Goal: Contribute content: Contribute content

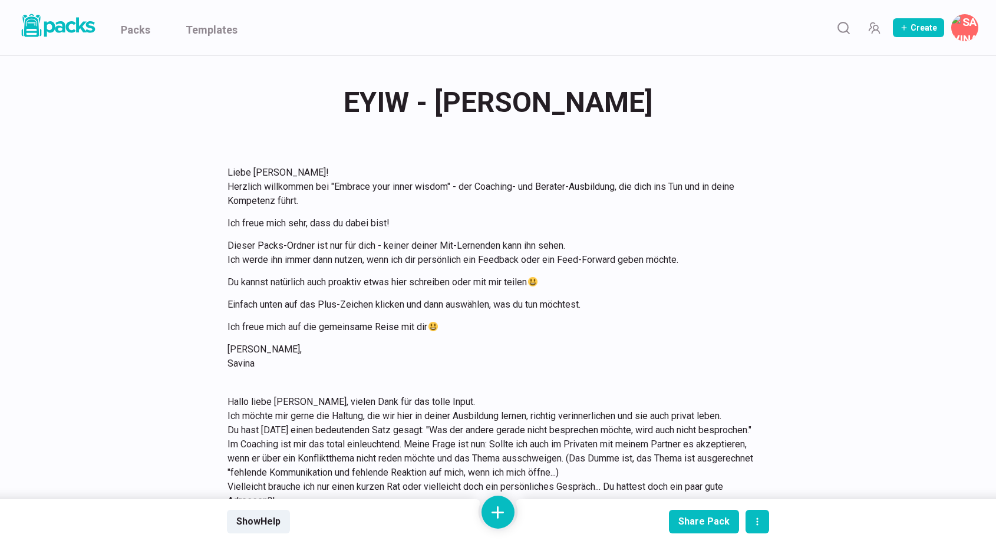
scroll to position [2044, 0]
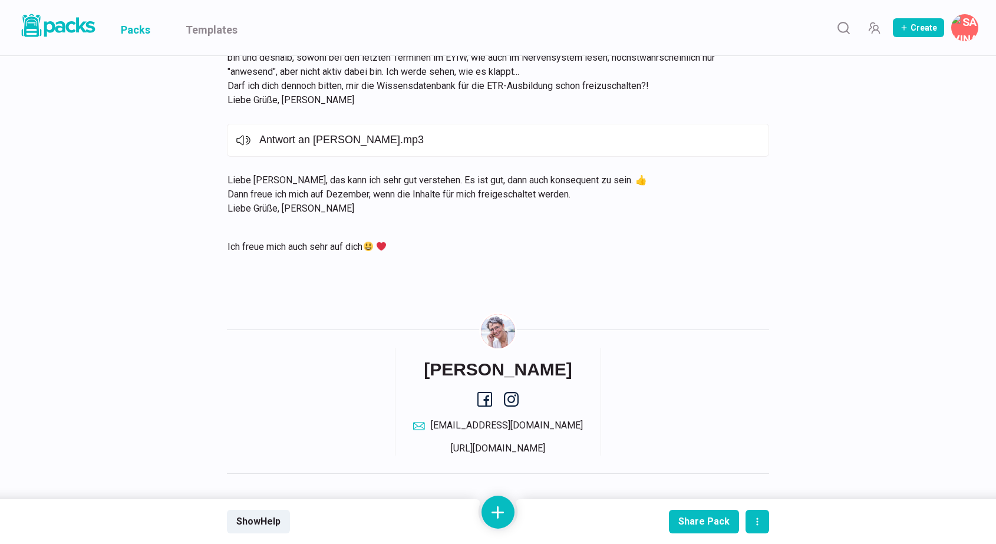
click at [143, 32] on link "Packs" at bounding box center [135, 27] width 29 height 55
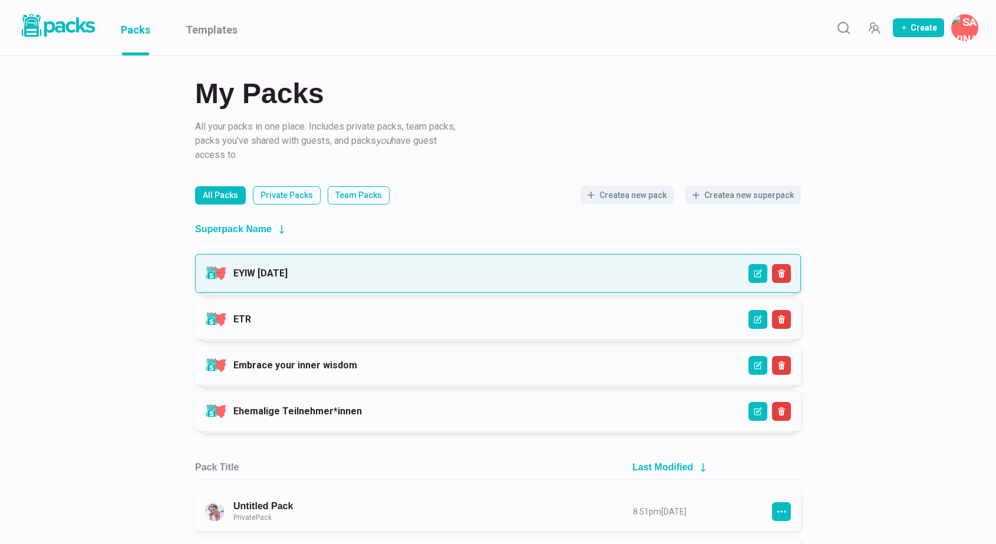
click at [288, 268] on link "EYIW [DATE]" at bounding box center [260, 273] width 54 height 11
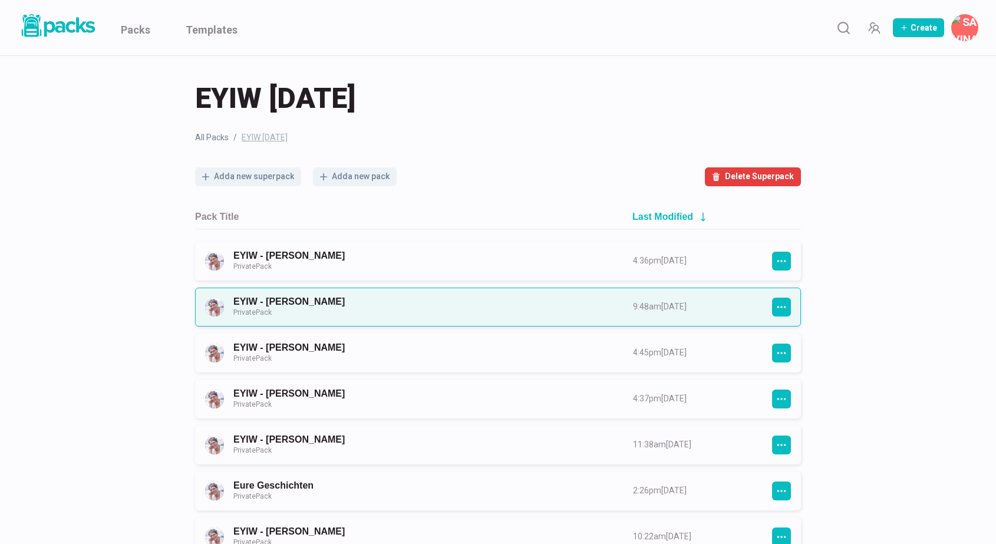
click at [427, 301] on link "EYIW - [PERSON_NAME] Private Pack" at bounding box center [422, 307] width 378 height 22
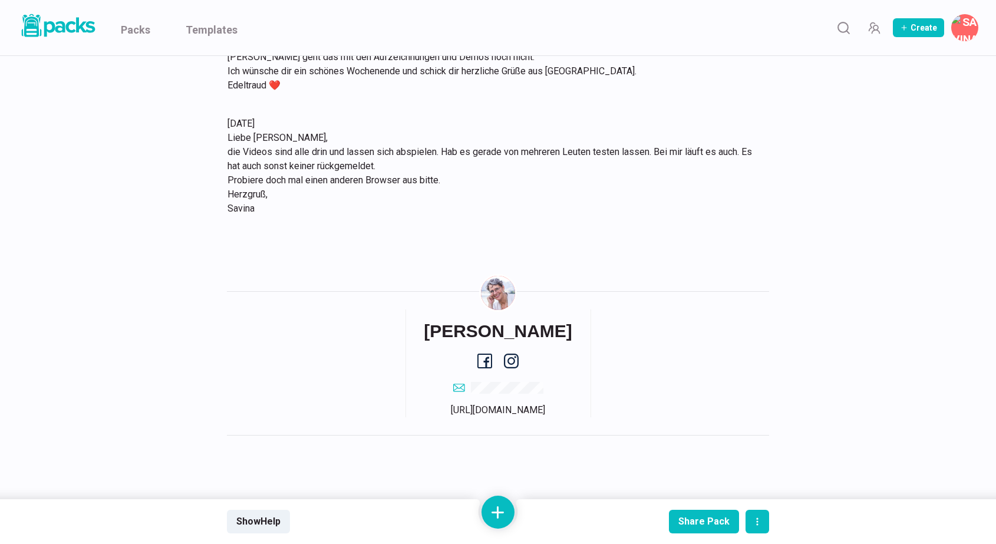
scroll to position [5997, 0]
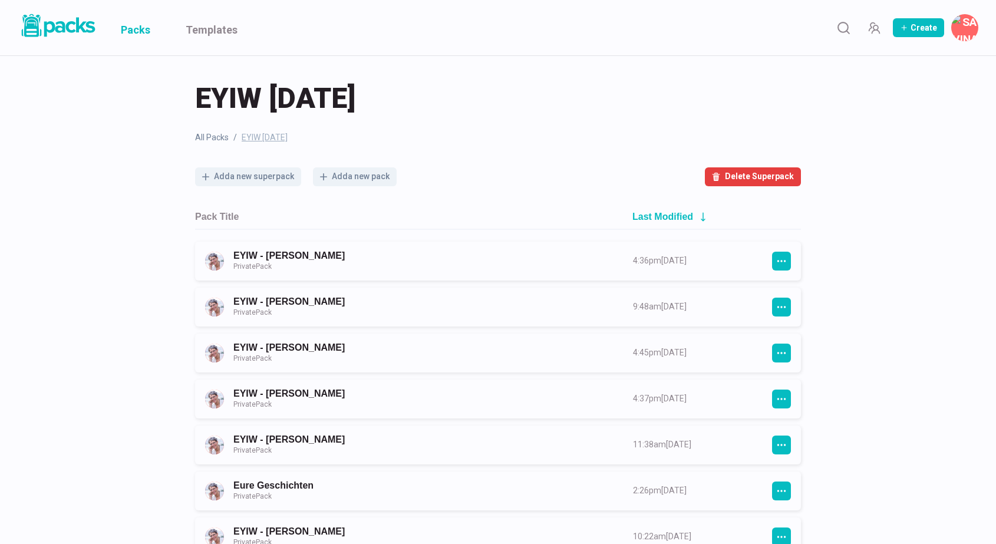
click at [133, 28] on link "Packs" at bounding box center [135, 27] width 29 height 55
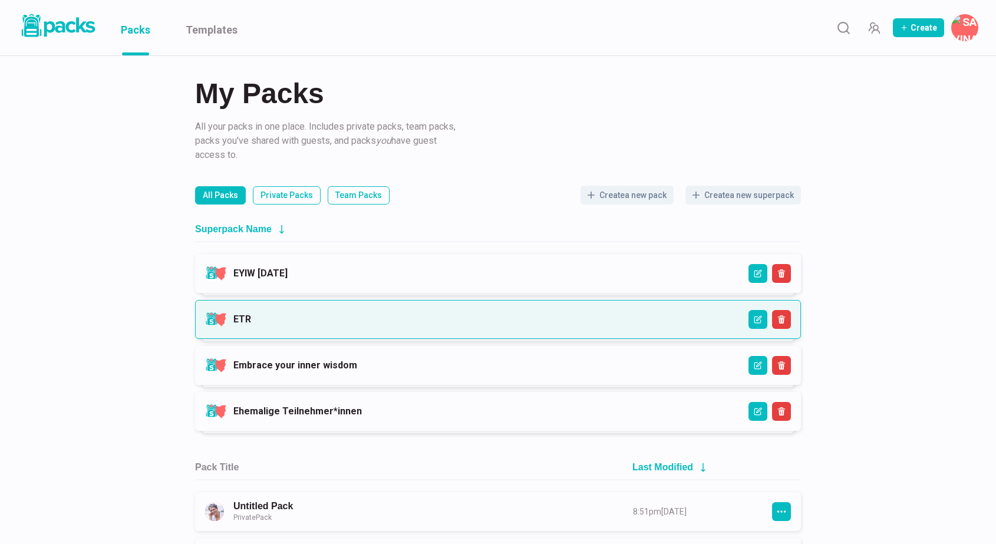
click at [251, 314] on link "ETR" at bounding box center [242, 319] width 18 height 11
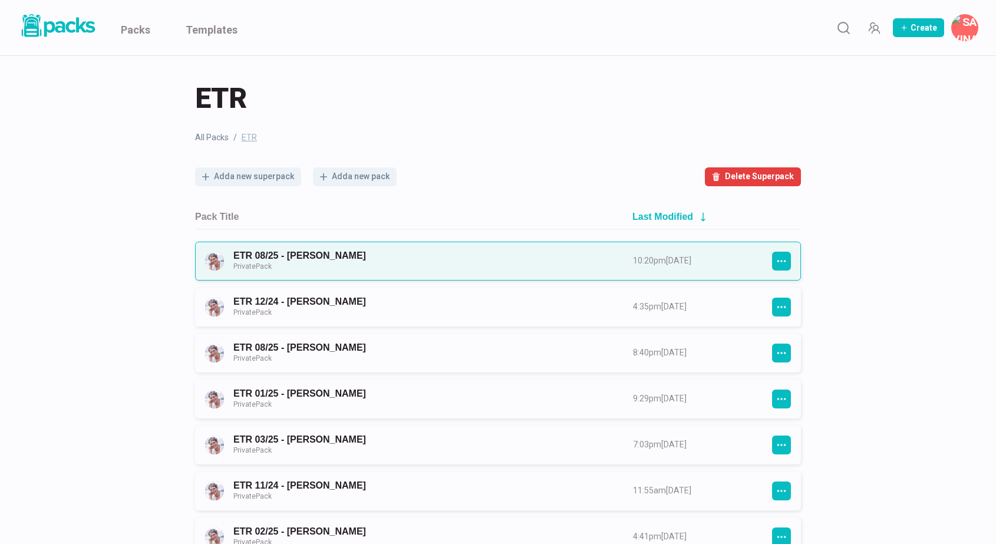
click at [492, 259] on link "ETR 08/25 - [PERSON_NAME] Private Pack" at bounding box center [422, 261] width 378 height 22
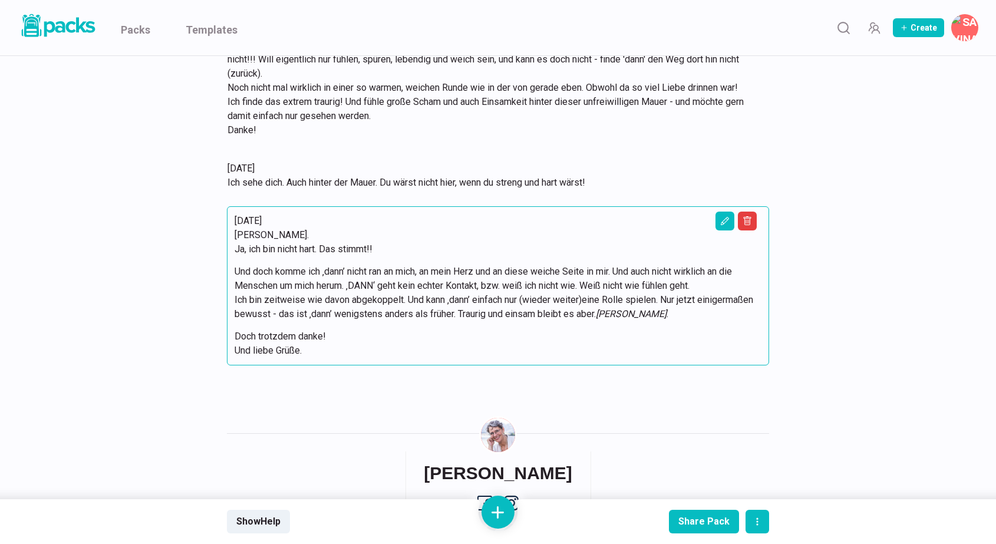
scroll to position [5162, 0]
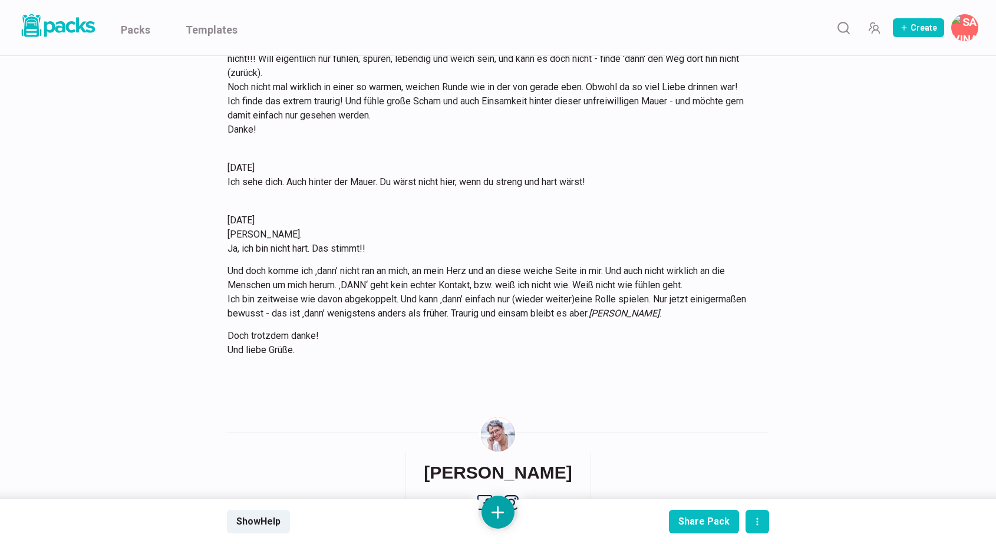
click at [499, 515] on button at bounding box center [498, 512] width 33 height 33
click at [506, 386] on button "Add text" at bounding box center [498, 388] width 105 height 29
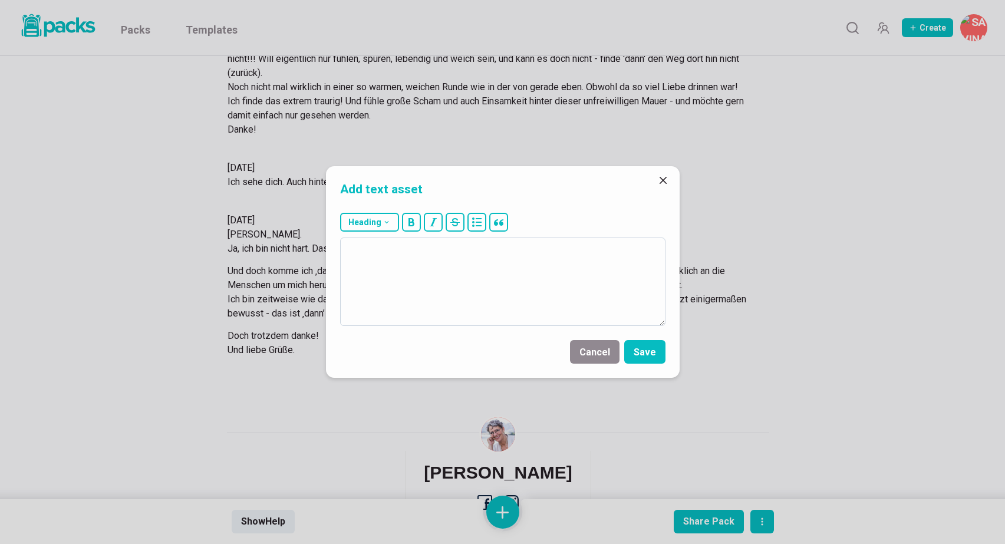
click at [505, 289] on textarea at bounding box center [502, 282] width 325 height 88
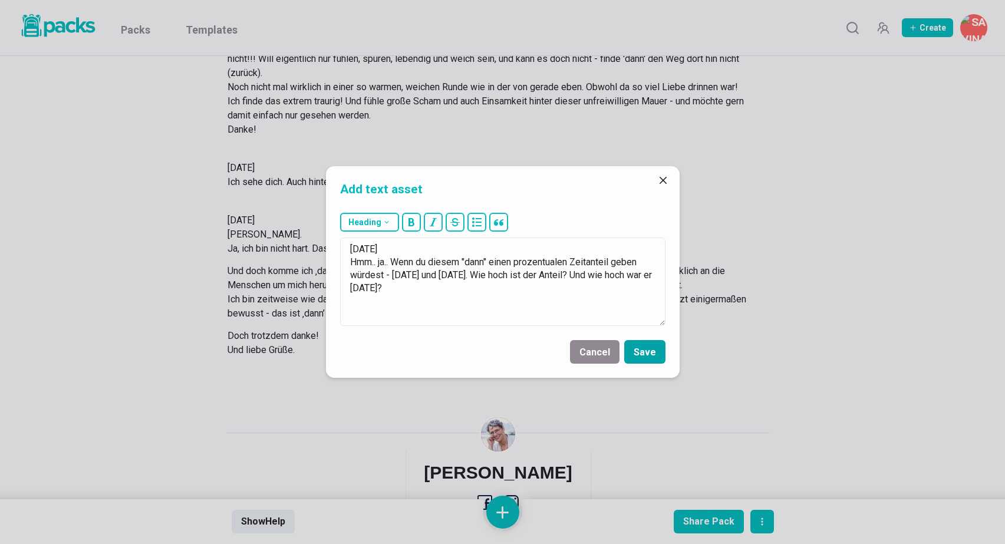
type textarea "[DATE] Hmm.. ja.. Wenn du diesem "dann" einen prozentualen Zeitanteil geben wür…"
click at [657, 347] on button "Save" at bounding box center [644, 352] width 41 height 24
